Goal: Task Accomplishment & Management: Use online tool/utility

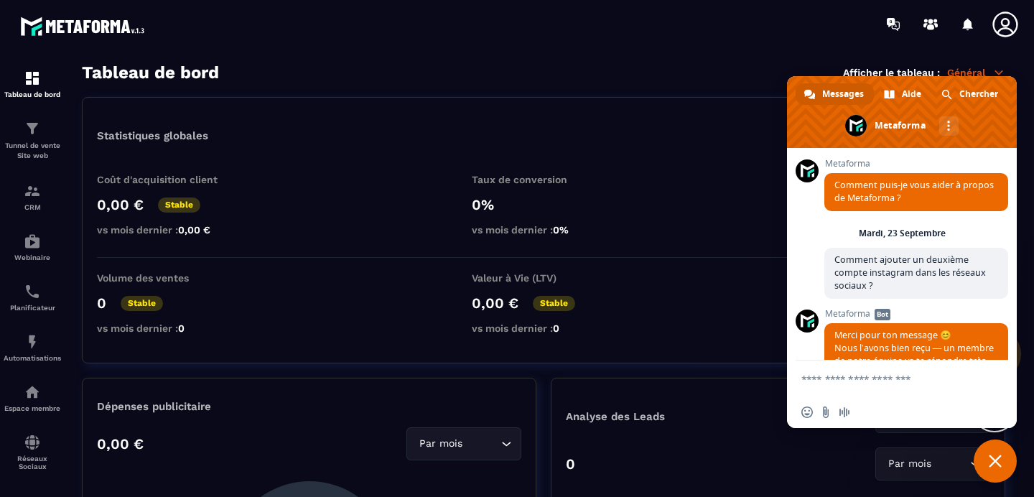
scroll to position [2434, 0]
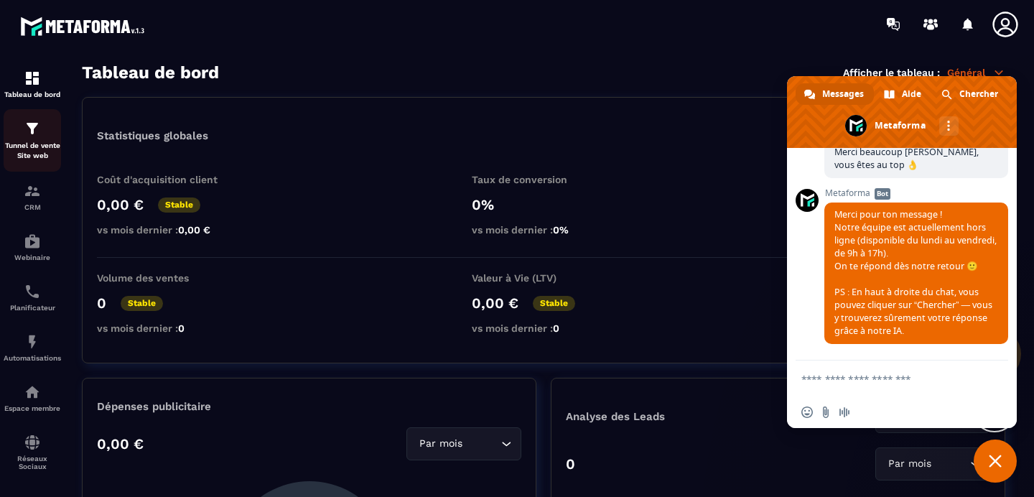
click at [31, 151] on p "Tunnel de vente Site web" at bounding box center [32, 151] width 57 height 20
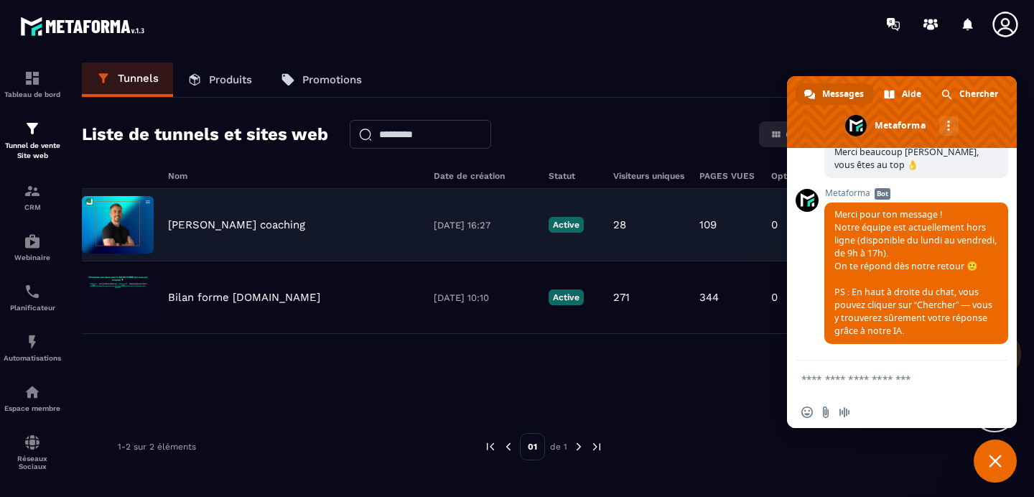
click at [207, 227] on p "Julien coaching" at bounding box center [236, 224] width 137 height 13
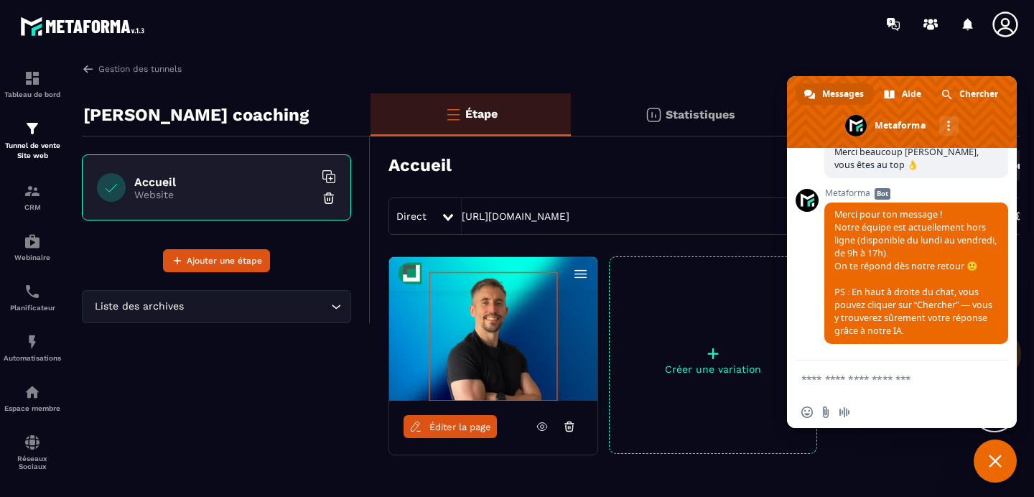
click at [438, 429] on span "Éditer la page" at bounding box center [460, 427] width 62 height 11
